Goal: Information Seeking & Learning: Learn about a topic

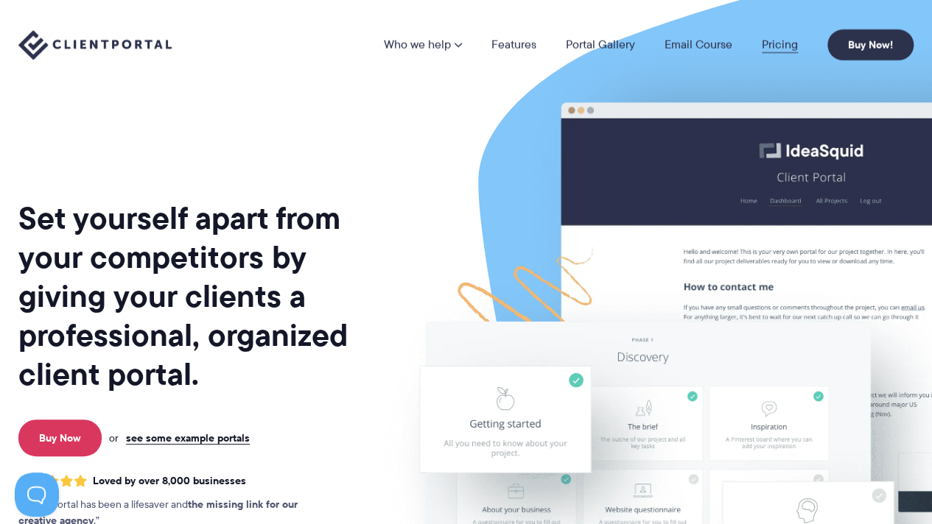
click at [776, 42] on link "Pricing" at bounding box center [779, 45] width 36 height 12
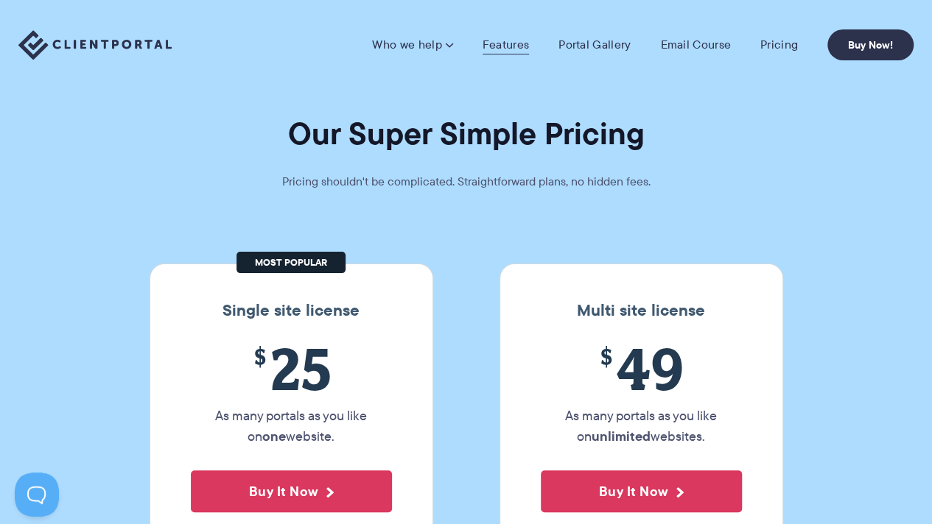
click at [513, 39] on link "Features" at bounding box center [505, 45] width 46 height 15
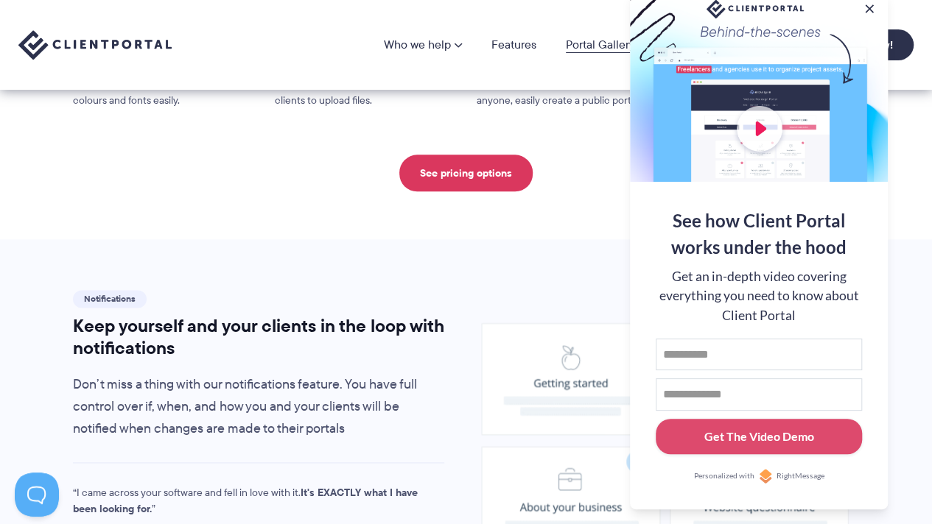
scroll to position [812, 0]
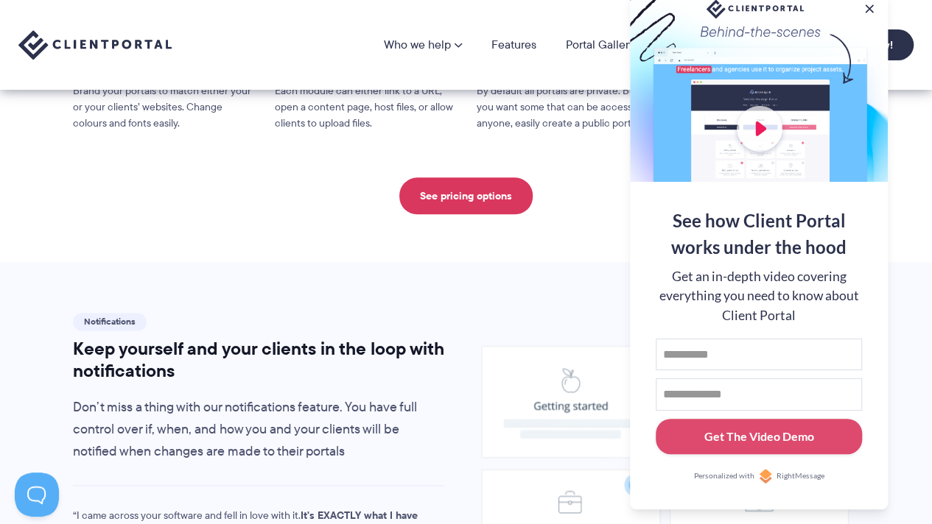
click at [520, 52] on nav "Who we help Who we help View pricing Agencies See how Client Portal can help gi…" at bounding box center [648, 44] width 529 height 31
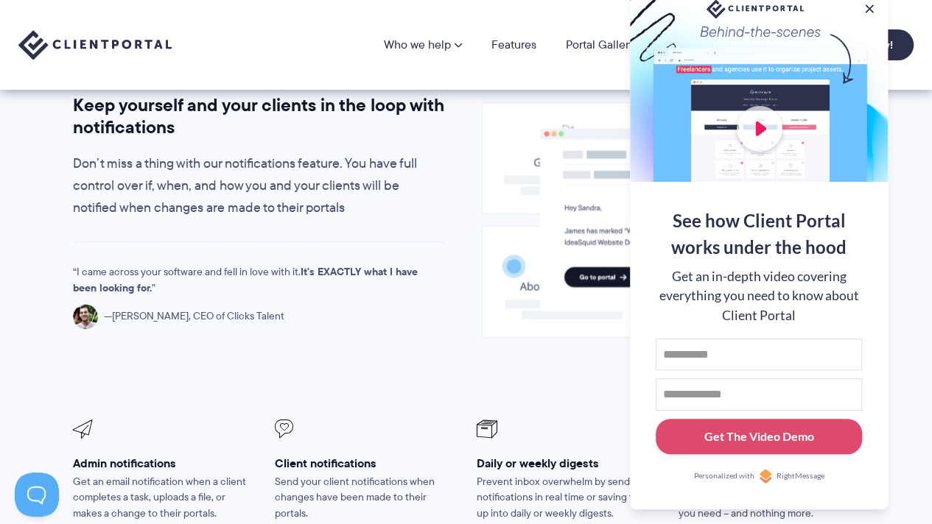
scroll to position [1055, 0]
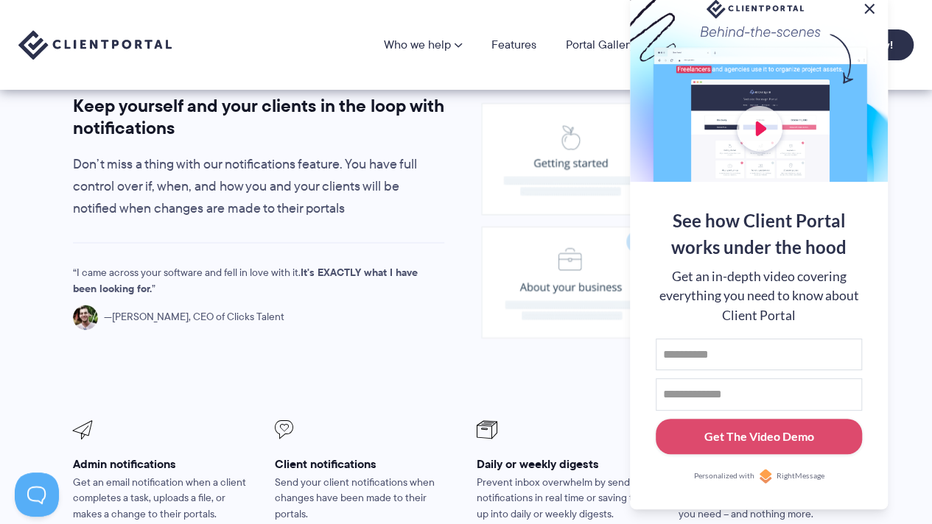
click at [870, 2] on button at bounding box center [869, 9] width 18 height 18
